Goal: Book appointment/travel/reservation

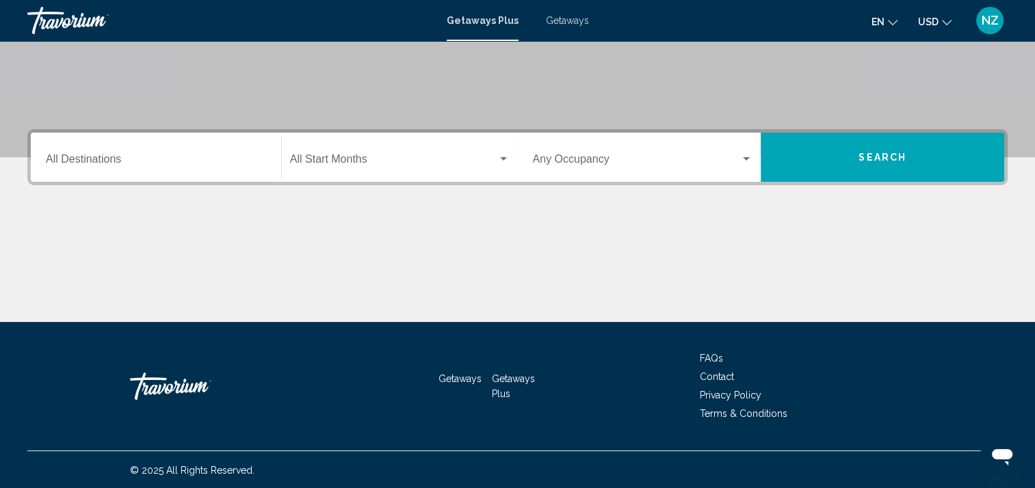
scroll to position [254, 0]
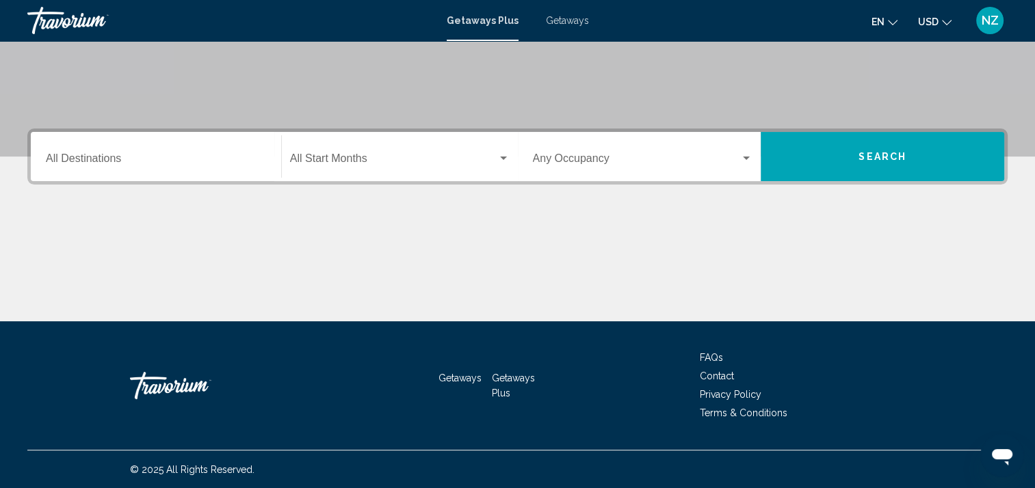
click at [78, 159] on input "Destination All Destinations" at bounding box center [156, 161] width 220 height 12
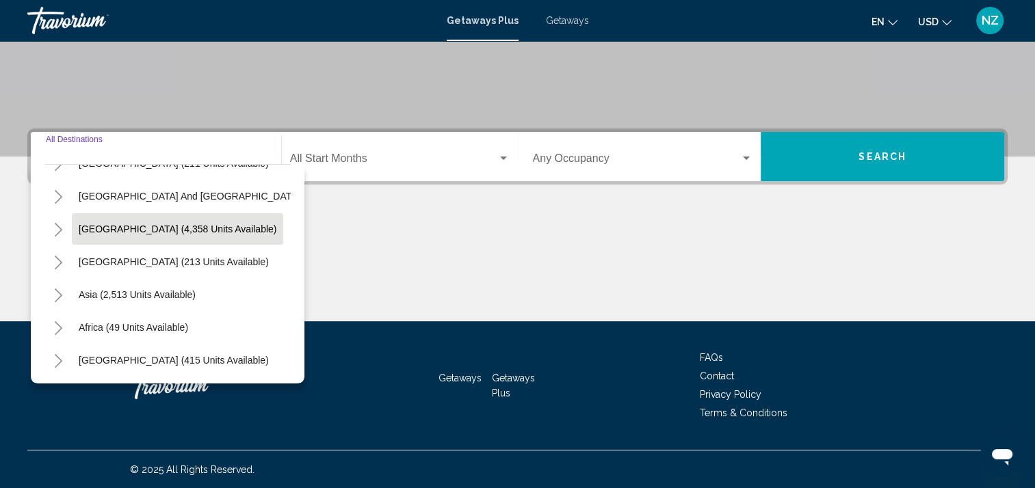
scroll to position [232, 0]
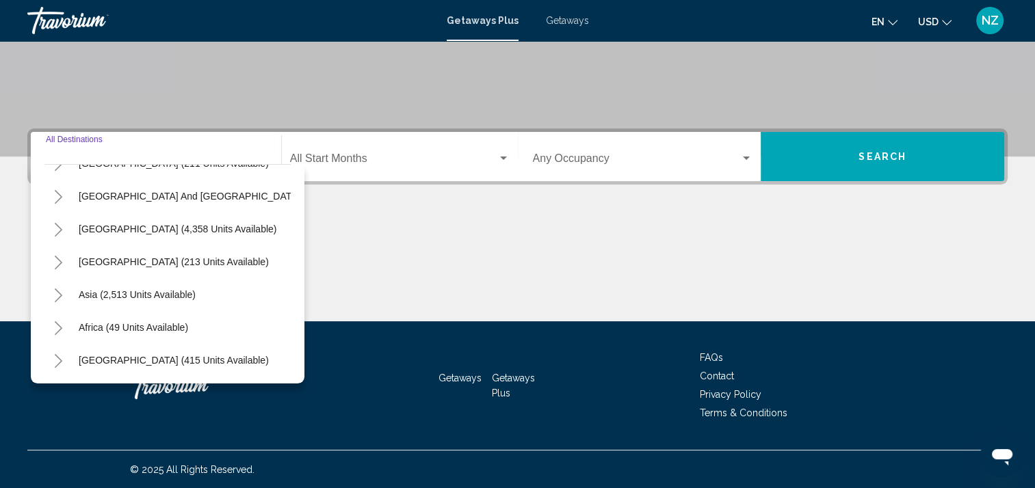
click at [61, 289] on icon "Toggle Asia (2,513 units available)" at bounding box center [58, 296] width 10 height 14
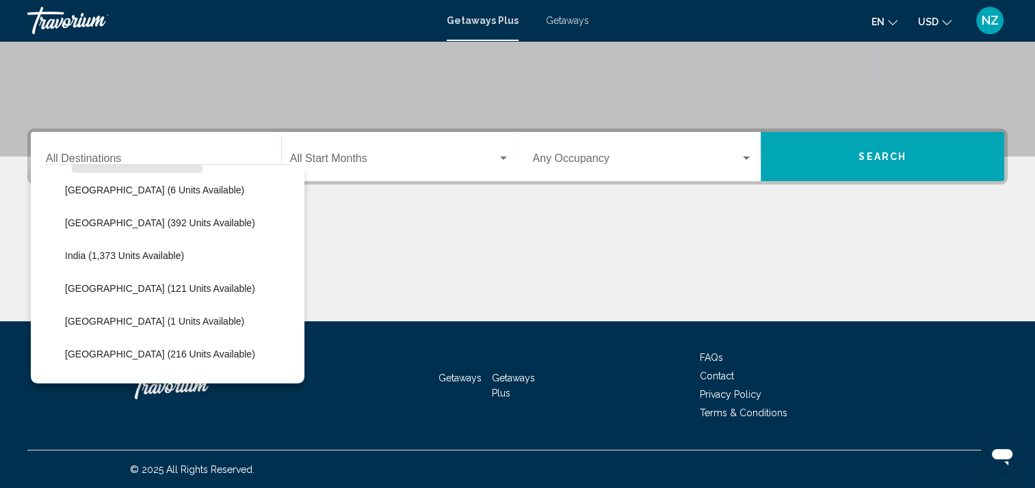
scroll to position [369, 0]
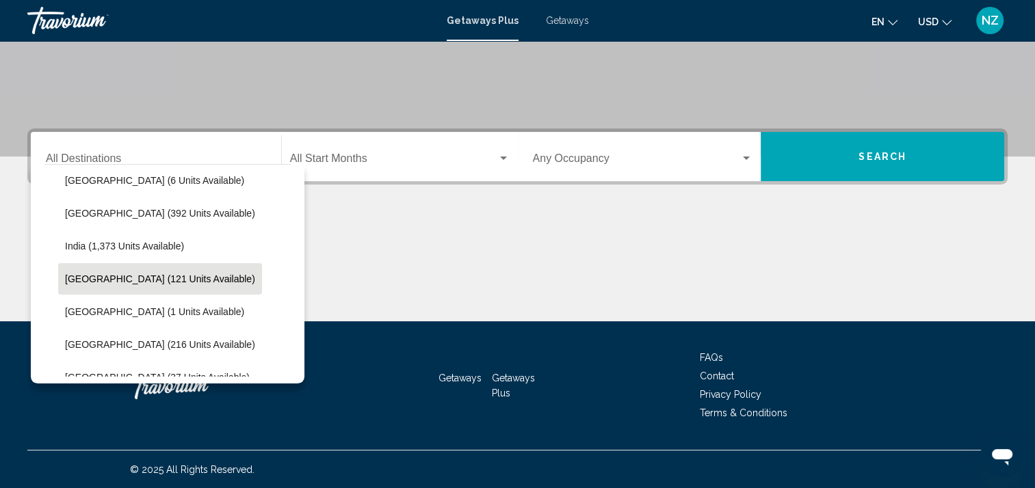
click at [100, 278] on span "[GEOGRAPHIC_DATA] (121 units available)" at bounding box center [160, 279] width 190 height 11
type input "**********"
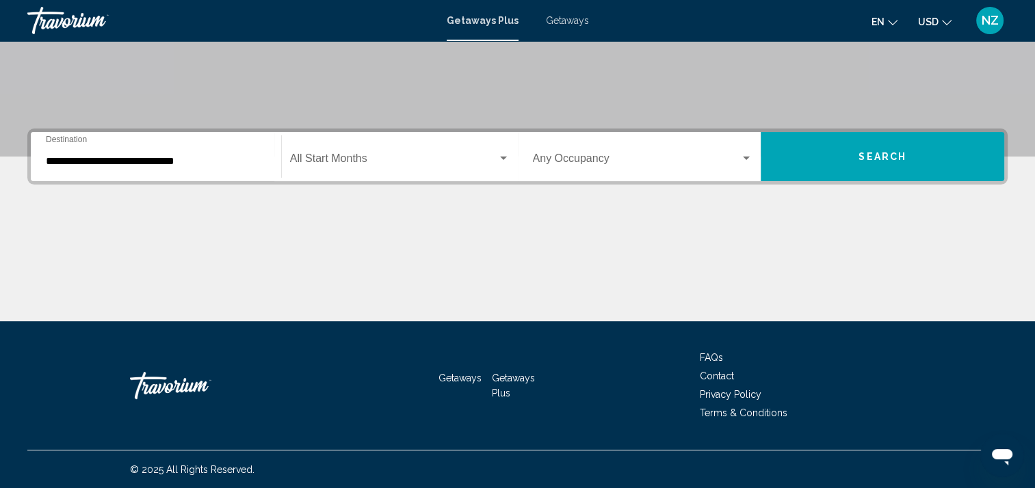
click at [334, 149] on div "Start Month All Start Months" at bounding box center [400, 156] width 220 height 43
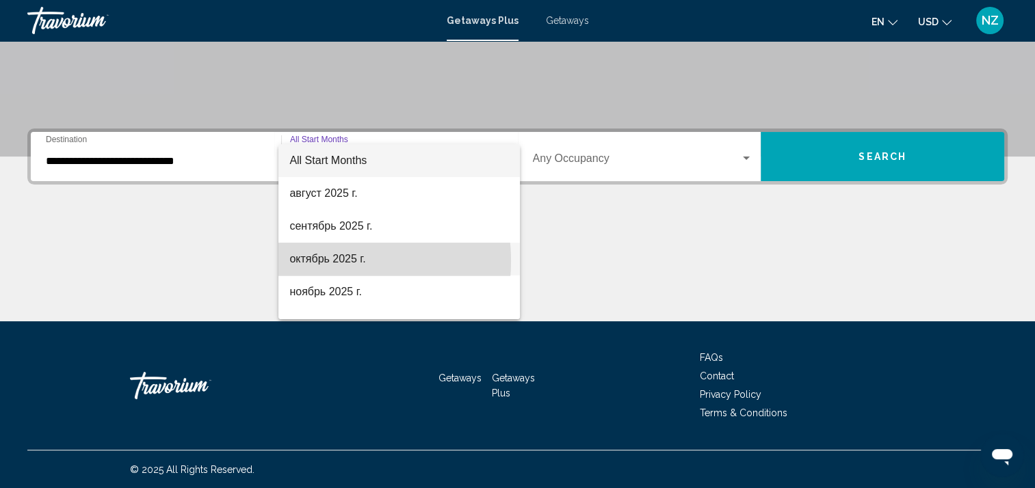
click at [326, 261] on span "октябрь 2025 г." at bounding box center [399, 259] width 220 height 33
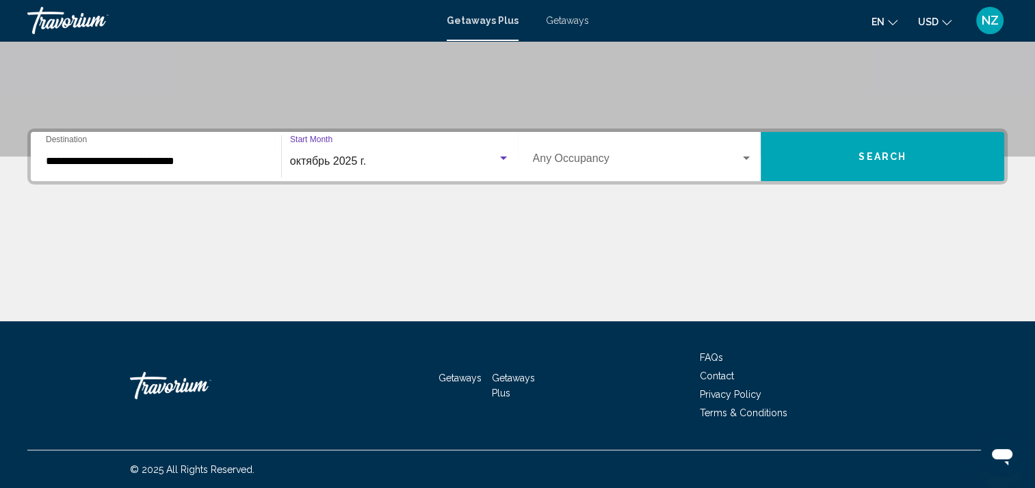
click at [625, 153] on div "Occupancy Any Occupancy" at bounding box center [643, 156] width 220 height 43
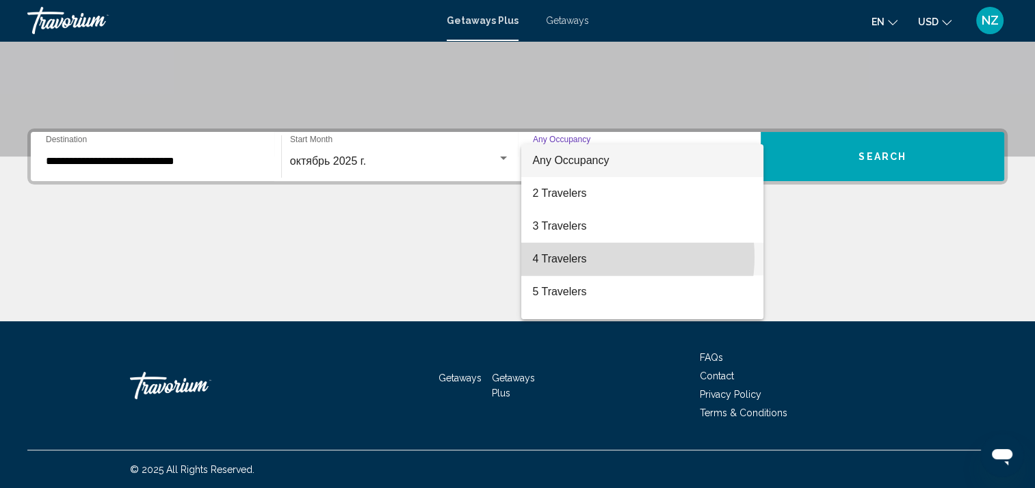
click at [604, 257] on span "4 Travelers" at bounding box center [642, 259] width 220 height 33
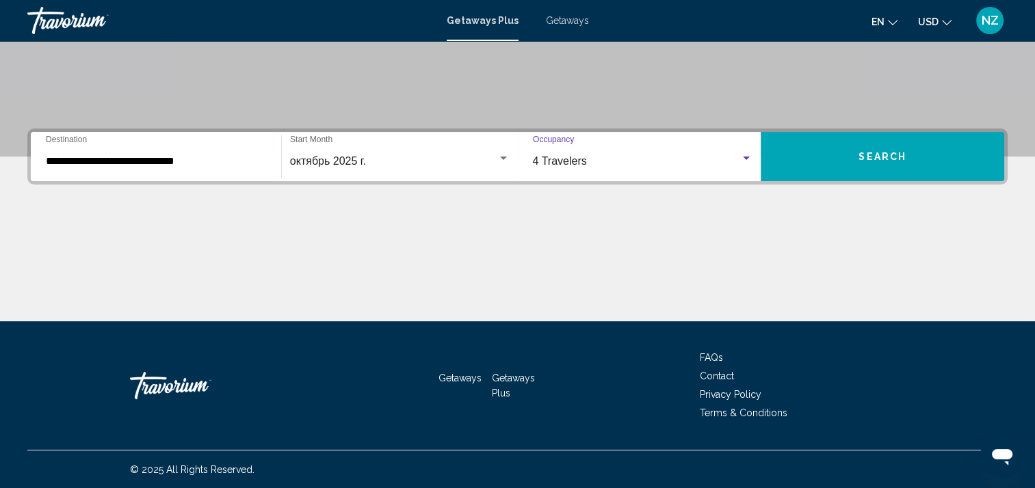
click at [889, 161] on span "Search" at bounding box center [882, 157] width 48 height 11
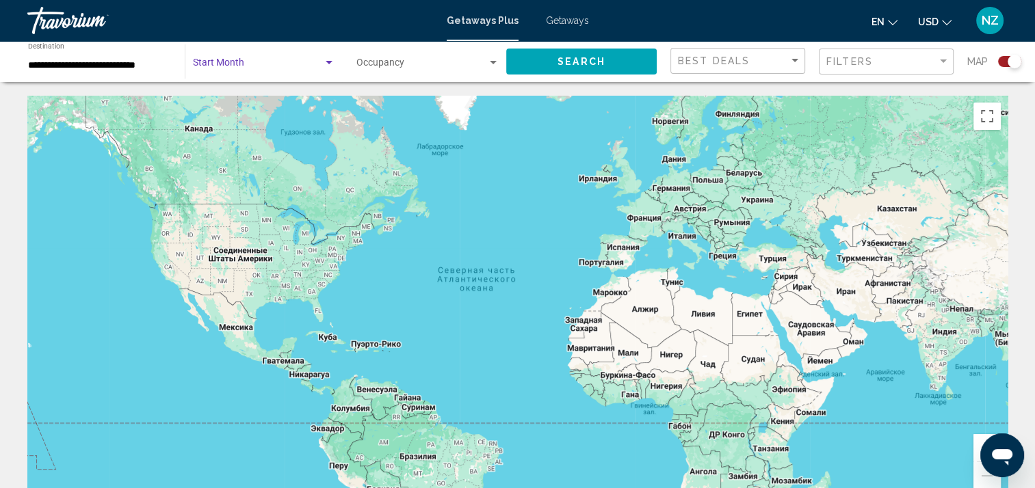
click at [326, 70] on div "Search widget" at bounding box center [264, 65] width 142 height 11
click at [254, 71] on span "All Start Months" at bounding box center [263, 65] width 142 height 29
click at [466, 65] on span "Search widget" at bounding box center [421, 65] width 131 height 11
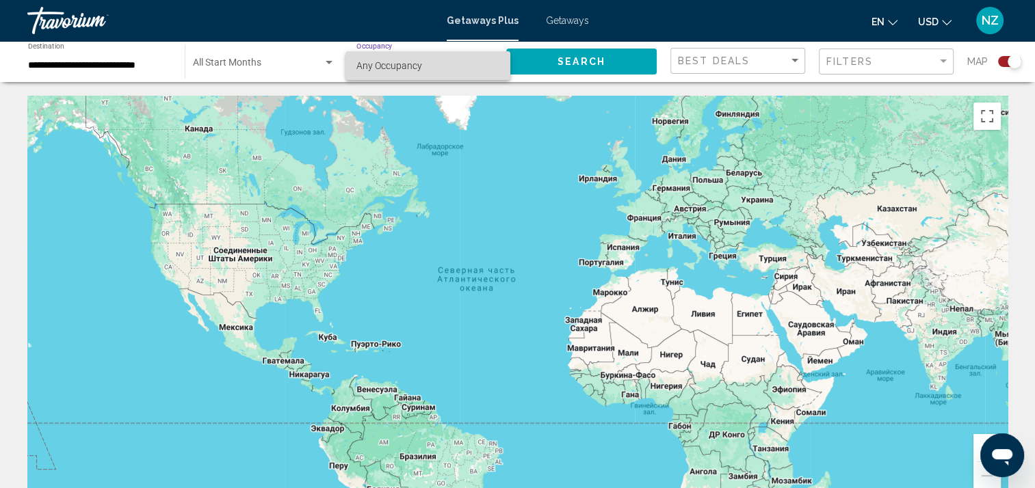
click at [438, 73] on span "Any Occupancy" at bounding box center [427, 65] width 143 height 29
click at [556, 59] on button "Search" at bounding box center [581, 61] width 150 height 25
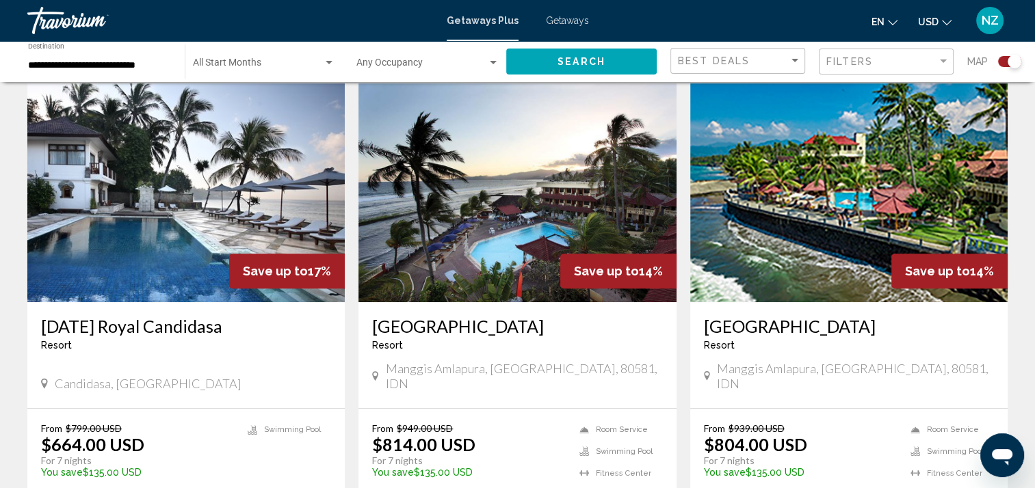
scroll to position [479, 0]
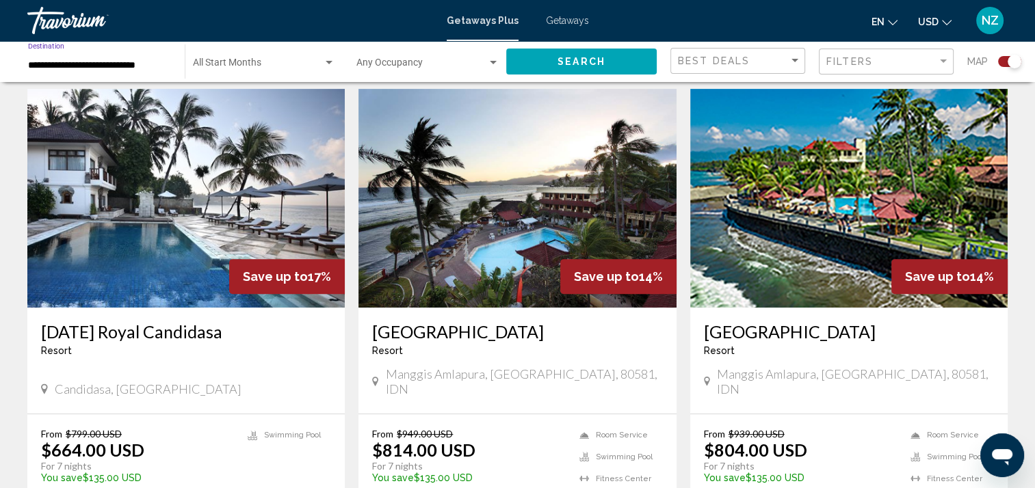
click at [79, 64] on input "**********" at bounding box center [99, 65] width 143 height 11
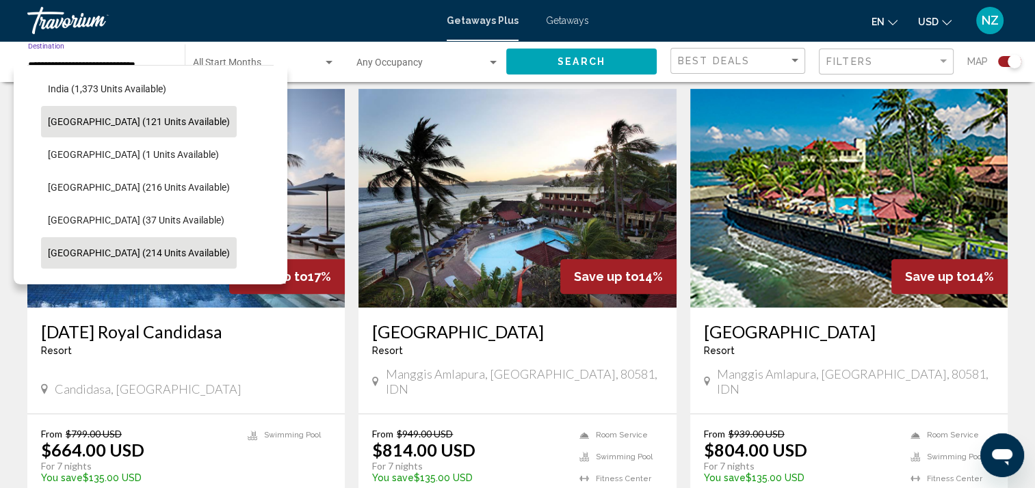
scroll to position [450, 0]
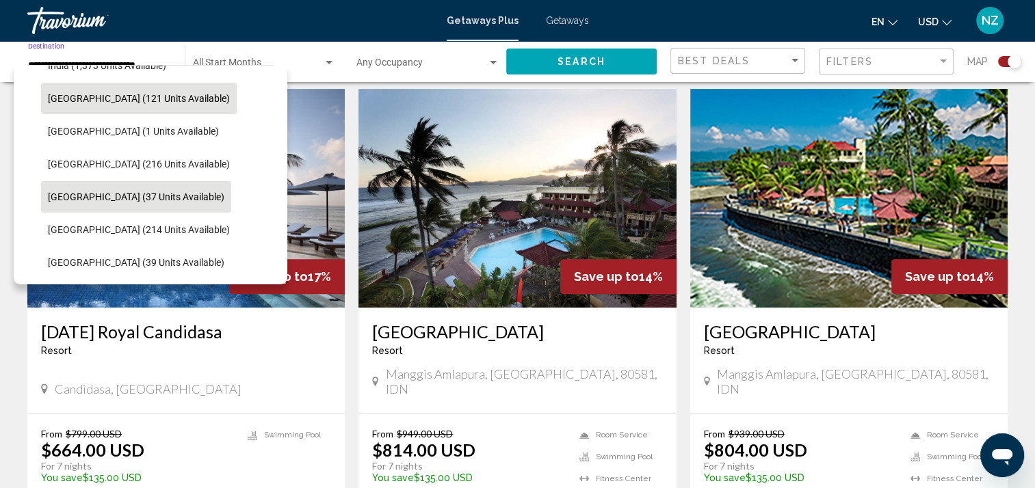
click at [114, 190] on button "[GEOGRAPHIC_DATA] (37 units available)" at bounding box center [136, 196] width 190 height 31
type input "**********"
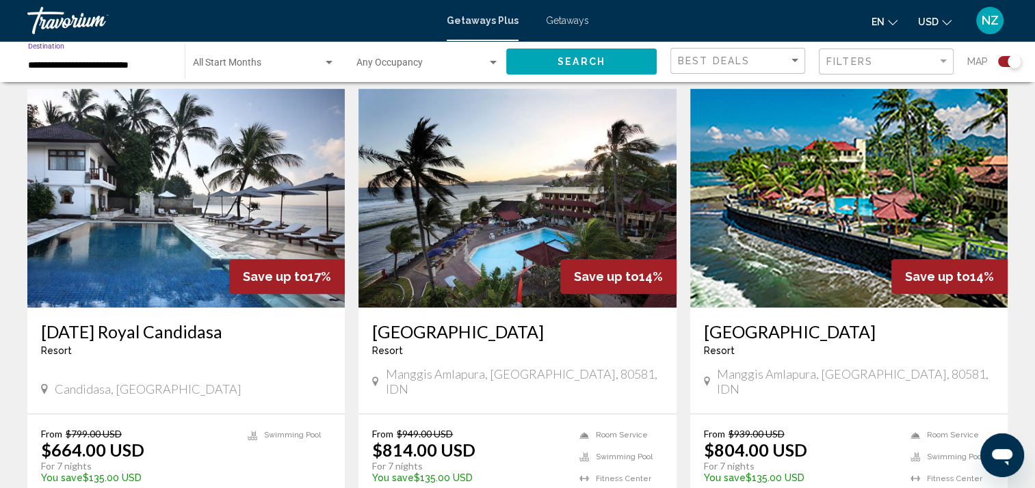
click at [572, 60] on span "Search" at bounding box center [581, 62] width 48 height 11
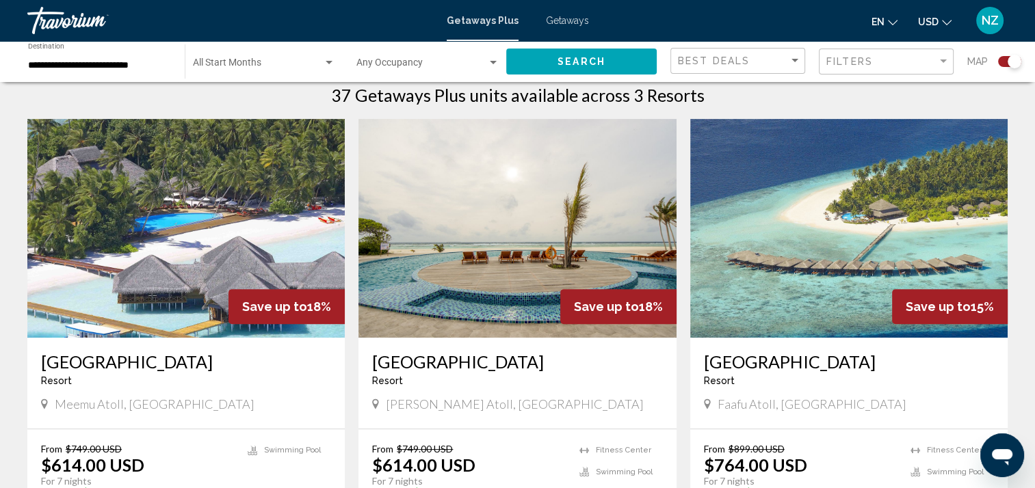
scroll to position [629, 0]
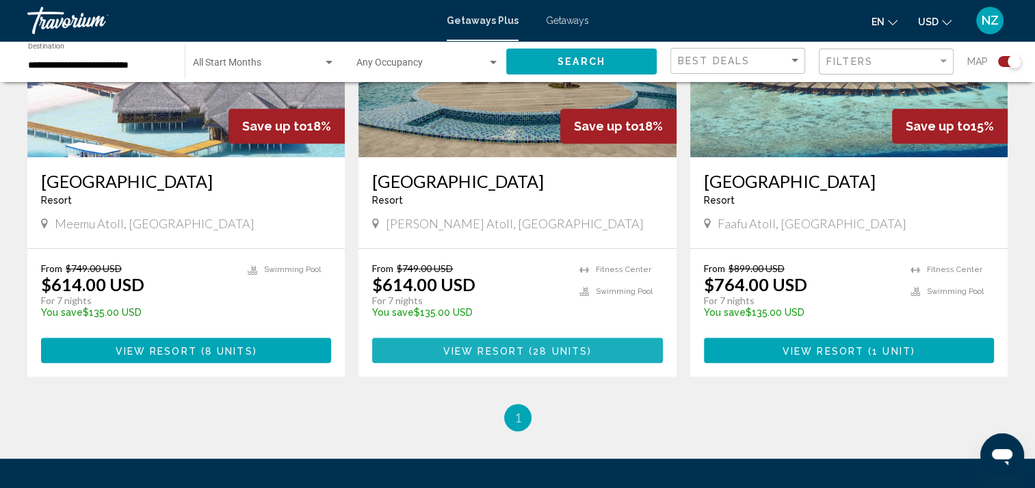
click at [520, 350] on span "View Resort" at bounding box center [483, 350] width 81 height 11
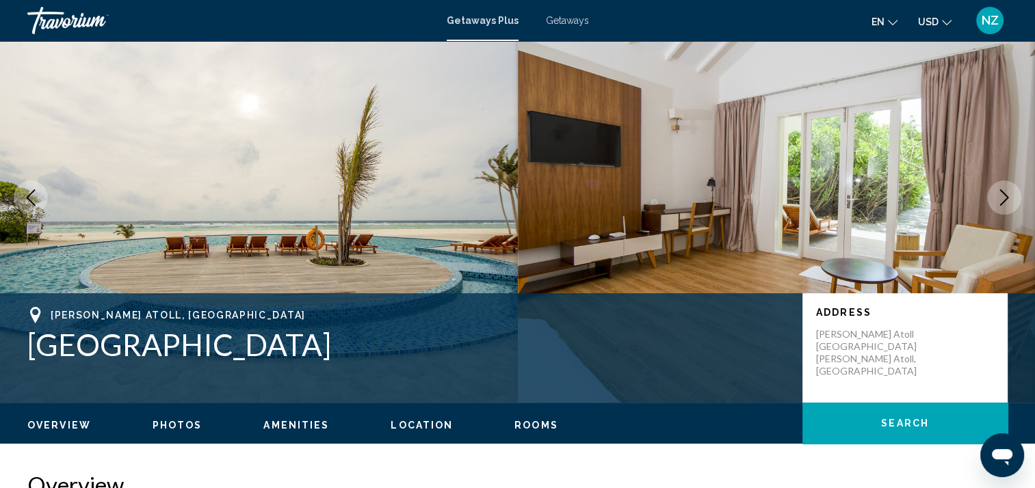
scroll to position [68, 0]
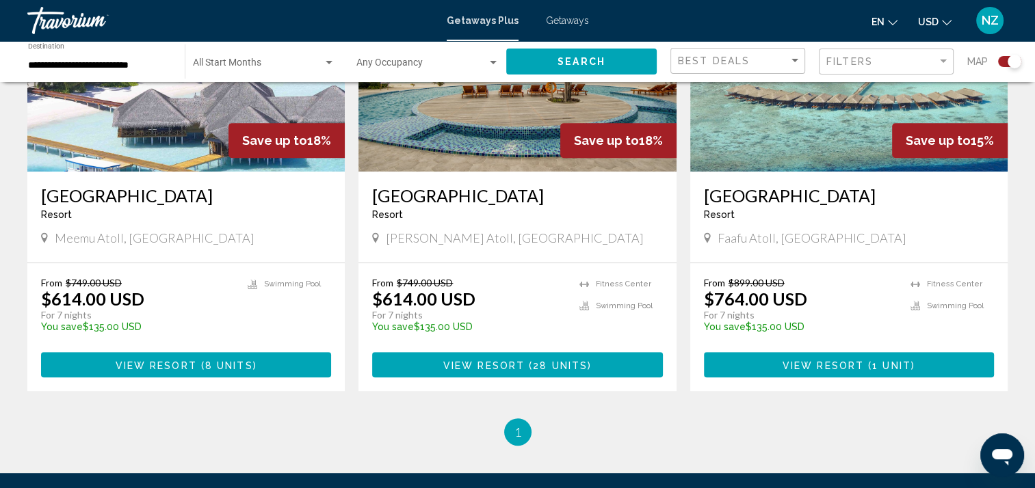
scroll to position [616, 0]
